Goal: Task Accomplishment & Management: Use online tool/utility

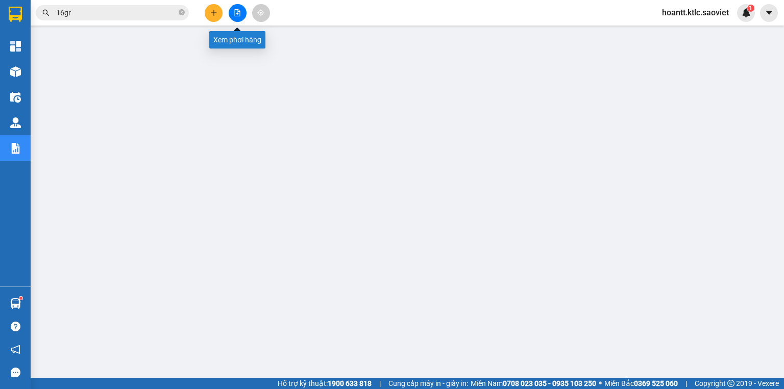
click at [239, 12] on icon "file-add" at bounding box center [237, 12] width 7 height 7
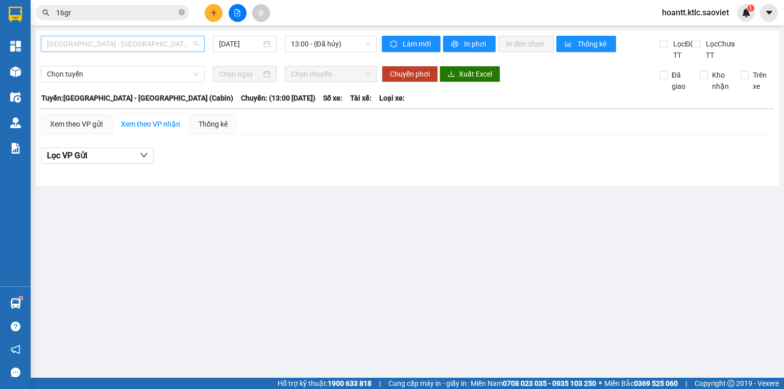
click at [129, 46] on span "[GEOGRAPHIC_DATA] - [GEOGRAPHIC_DATA] (Cabin)" at bounding box center [123, 43] width 152 height 15
click at [127, 39] on span "[GEOGRAPHIC_DATA] - [GEOGRAPHIC_DATA] (Cabin)" at bounding box center [123, 43] width 152 height 15
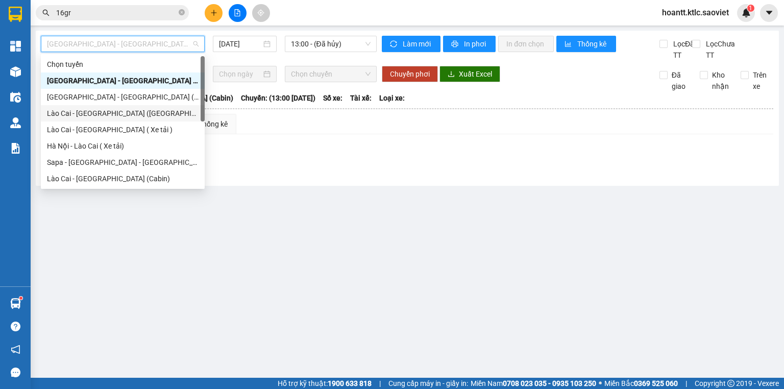
scroll to position [82, 0]
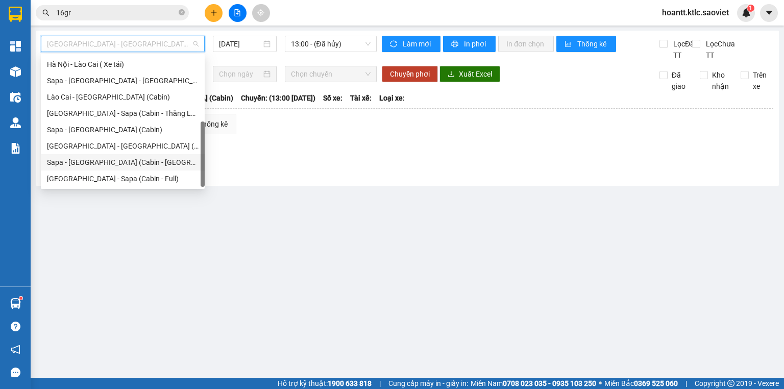
click at [125, 167] on div "Sapa - [GEOGRAPHIC_DATA] (Cabin - [GEOGRAPHIC_DATA])" at bounding box center [123, 162] width 152 height 11
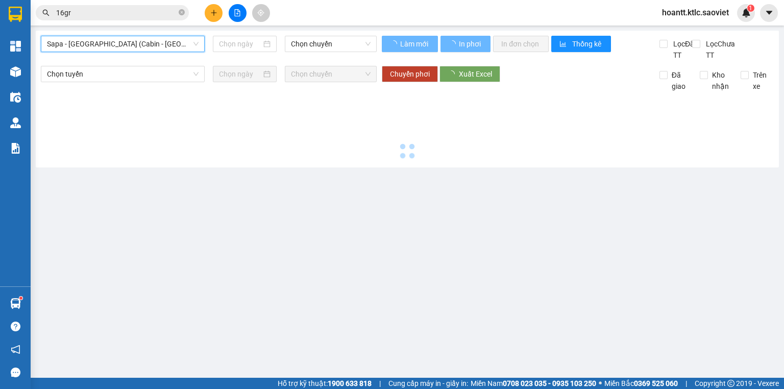
type input "[DATE]"
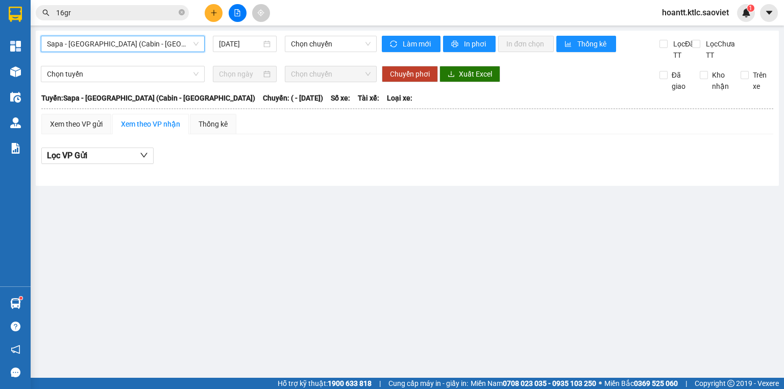
click at [195, 43] on span "Sapa - [GEOGRAPHIC_DATA] (Cabin - [GEOGRAPHIC_DATA])" at bounding box center [123, 43] width 152 height 15
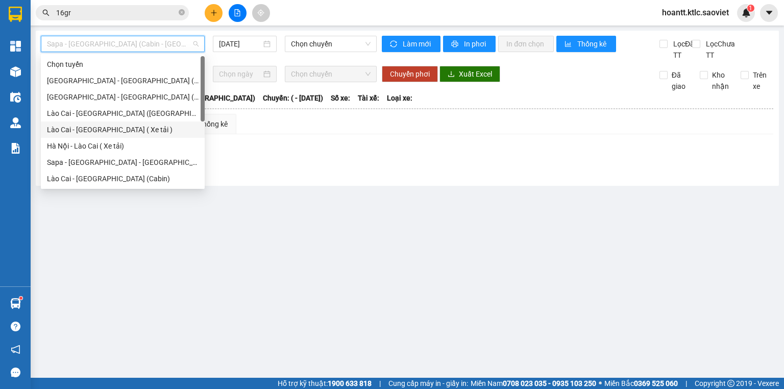
scroll to position [41, 0]
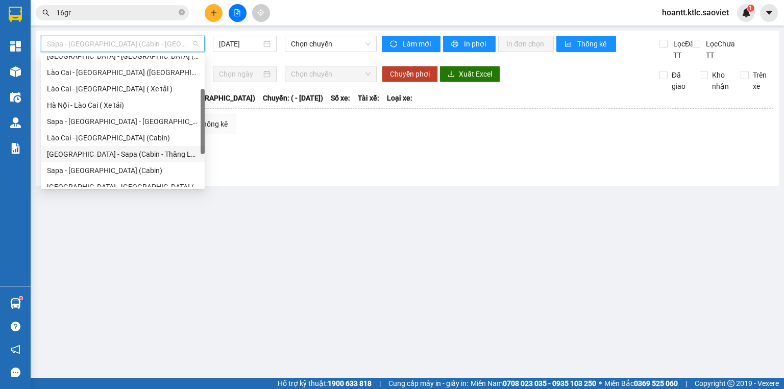
click at [118, 155] on div "[GEOGRAPHIC_DATA] - Sapa (Cabin - Thăng Long)" at bounding box center [123, 153] width 152 height 11
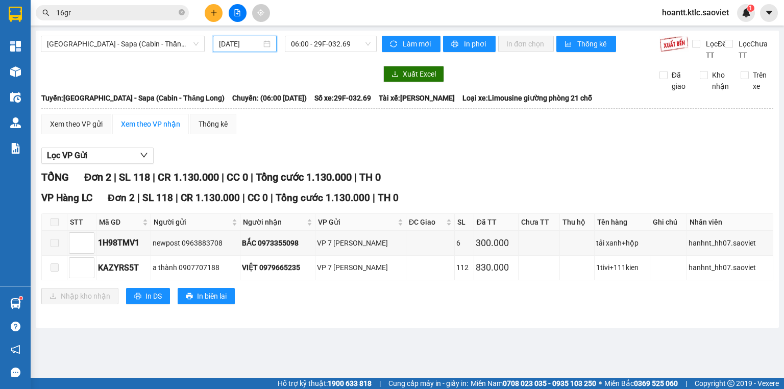
click at [249, 42] on input "[DATE]" at bounding box center [240, 43] width 42 height 11
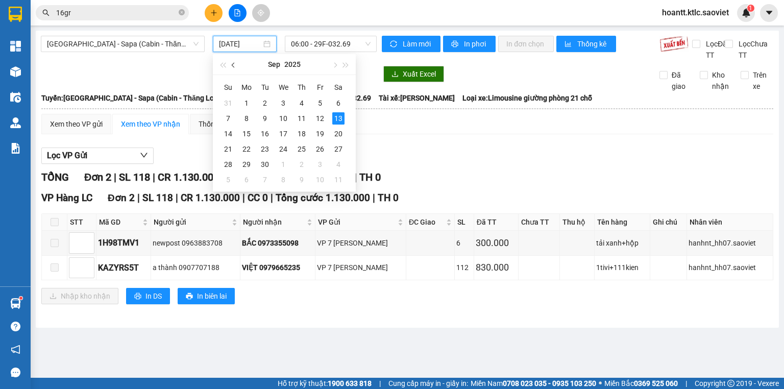
click at [232, 67] on button "button" at bounding box center [233, 64] width 11 height 20
click at [247, 116] on div "4" at bounding box center [246, 118] width 12 height 12
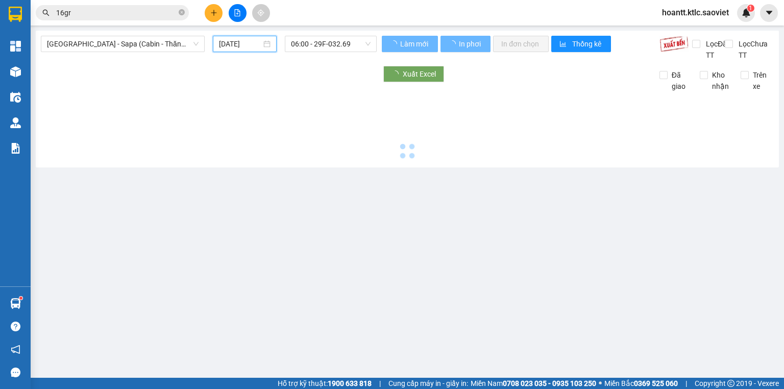
type input "[DATE]"
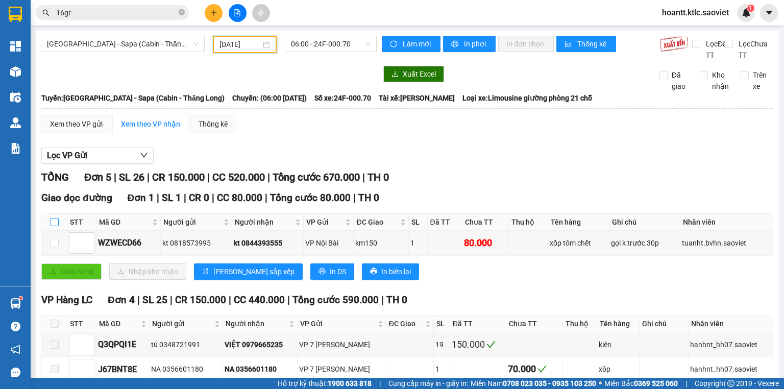
click at [55, 226] on input "checkbox" at bounding box center [55, 222] width 8 height 8
checkbox input "true"
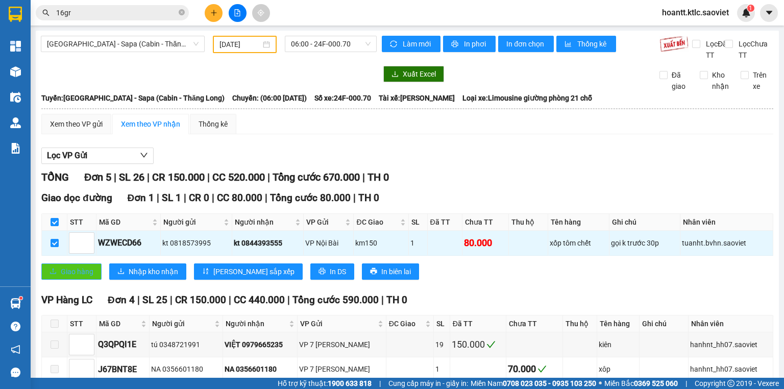
click at [75, 277] on span "Giao hàng" at bounding box center [77, 271] width 33 height 11
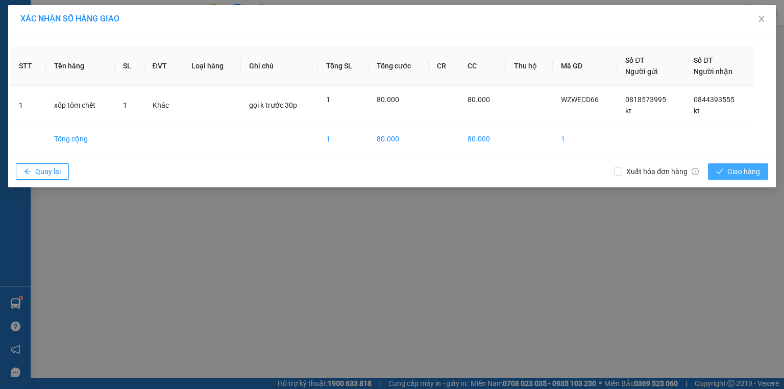
click at [741, 168] on span "Giao hàng" at bounding box center [743, 171] width 33 height 11
